Goal: Find specific page/section

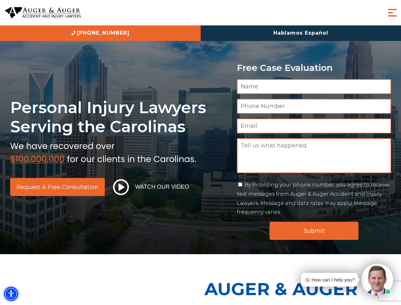
click at [11, 293] on img "Accessibility Menu" at bounding box center [11, 293] width 14 height 14
